Goal: Task Accomplishment & Management: Use online tool/utility

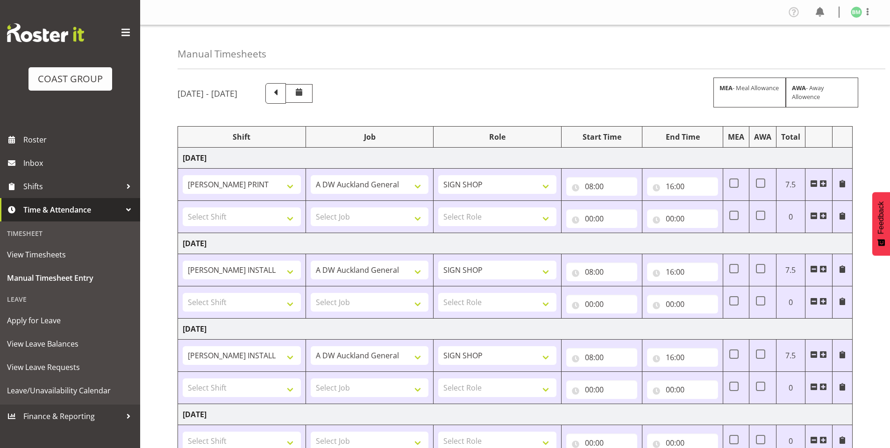
select select "6784"
select select "610"
select select "16482"
select select "610"
select select "16482"
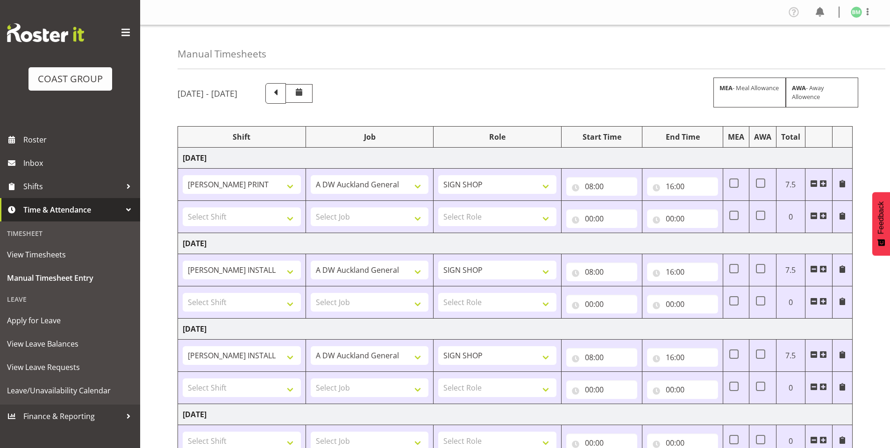
select select "610"
select select "6772"
select select "610"
select select "6772"
select select "610"
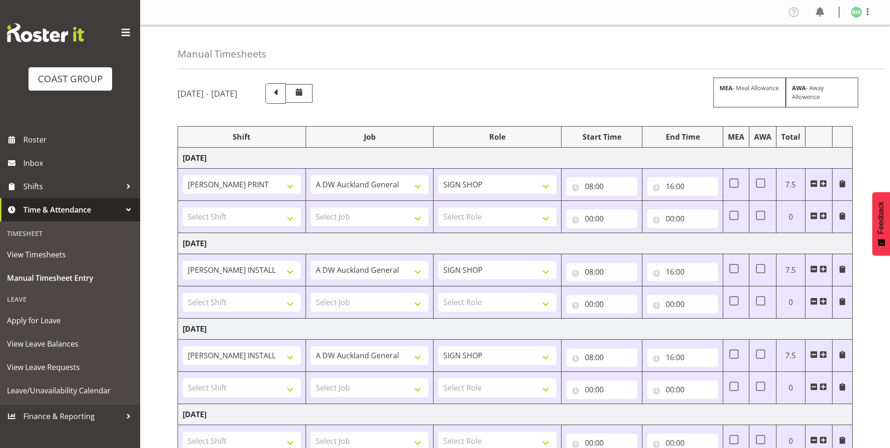
scroll to position [293, 0]
